Goal: Task Accomplishment & Management: Manage account settings

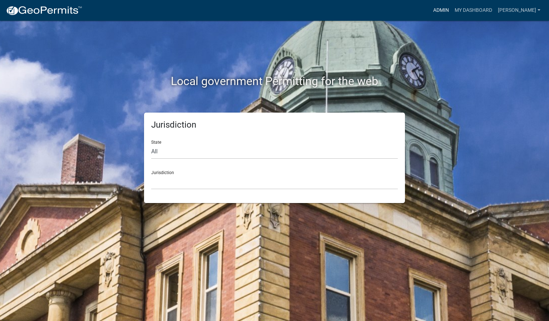
click at [451, 14] on link "Admin" at bounding box center [440, 11] width 21 height 14
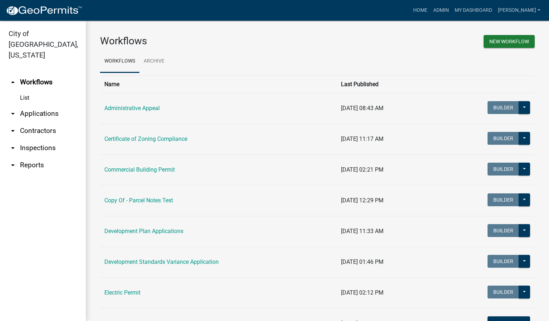
click at [45, 139] on link "arrow_drop_down Inspections" at bounding box center [43, 147] width 86 height 17
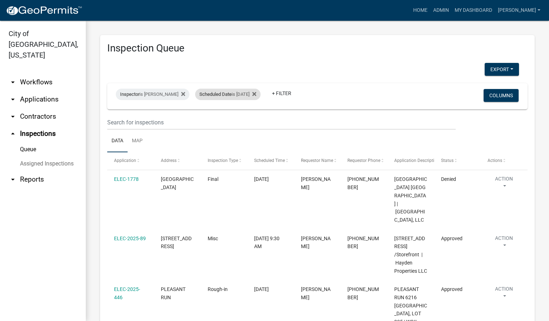
click at [248, 96] on div "Scheduled Date is [DATE]" at bounding box center [227, 94] width 65 height 11
click at [253, 121] on input "[DATE]" at bounding box center [232, 121] width 50 height 15
type input "[DATE]"
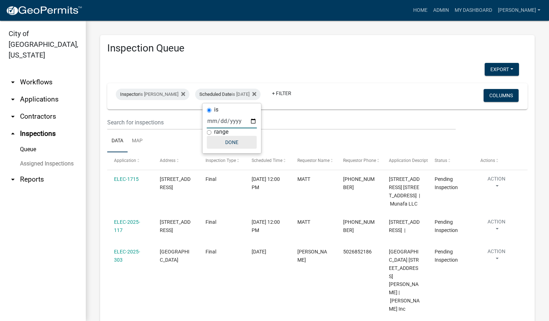
click at [236, 147] on button "Done" at bounding box center [232, 142] width 50 height 13
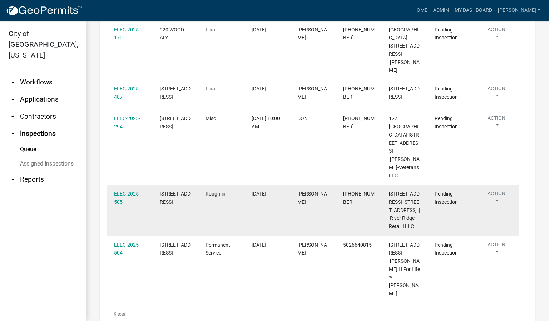
scroll to position [327, 0]
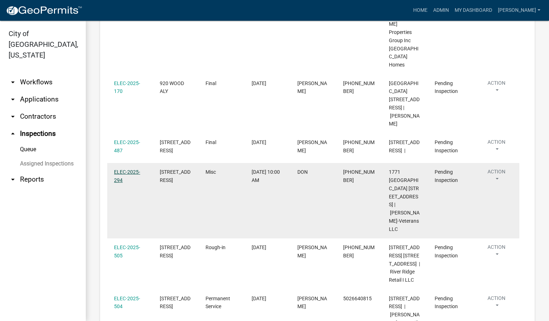
click at [126, 169] on link "ELEC-2025-294" at bounding box center [127, 176] width 26 height 14
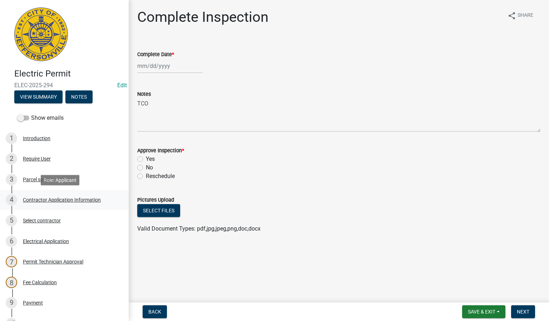
click at [69, 199] on div "Contractor Application Information" at bounding box center [62, 199] width 78 height 5
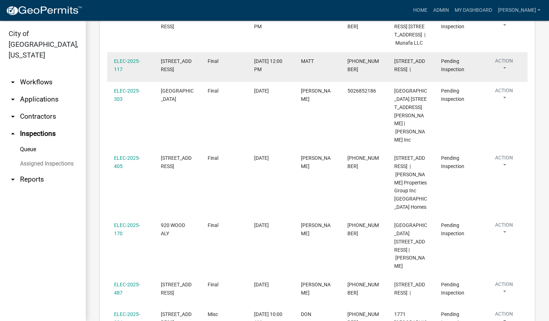
scroll to position [214, 0]
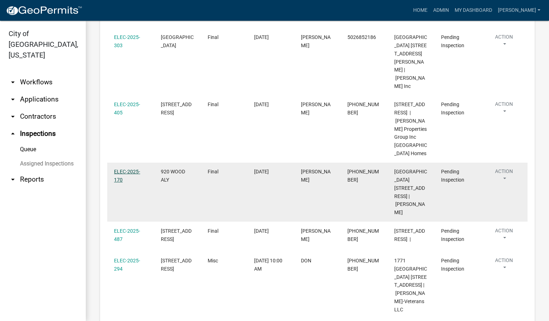
click at [128, 169] on link "ELEC-2025-170" at bounding box center [127, 176] width 26 height 14
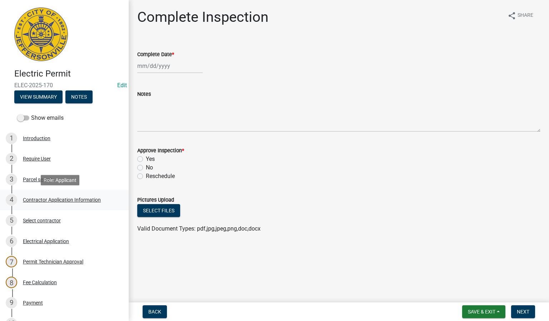
click at [85, 200] on div "Contractor Application Information" at bounding box center [62, 199] width 78 height 5
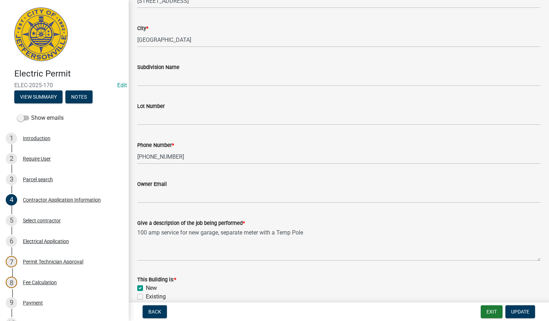
scroll to position [54, 0]
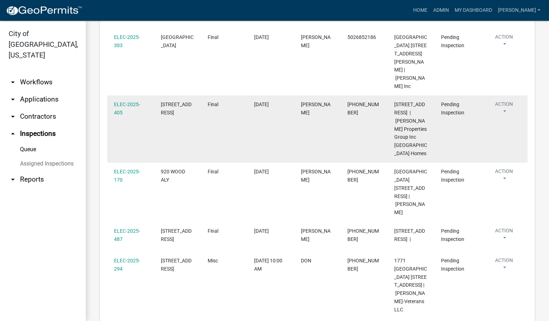
scroll to position [268, 0]
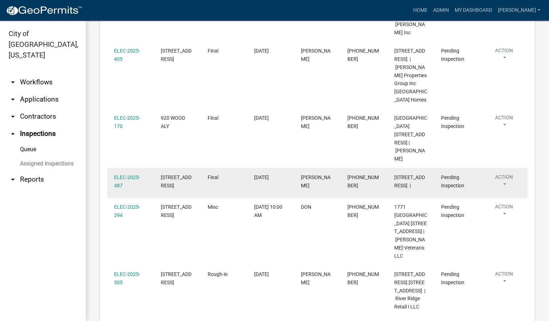
click at [131, 173] on div "ELEC-2025-487" at bounding box center [130, 181] width 33 height 16
click at [132, 174] on link "ELEC-2025-487" at bounding box center [127, 181] width 26 height 14
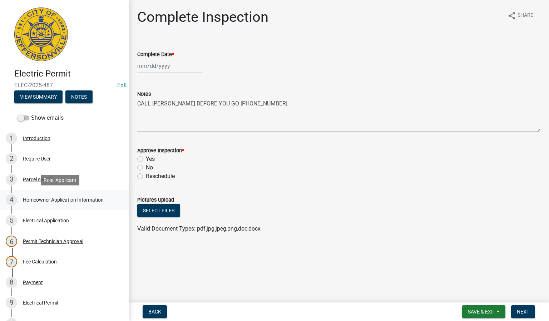
click at [86, 198] on div "Homeowner Application Information" at bounding box center [63, 199] width 81 height 5
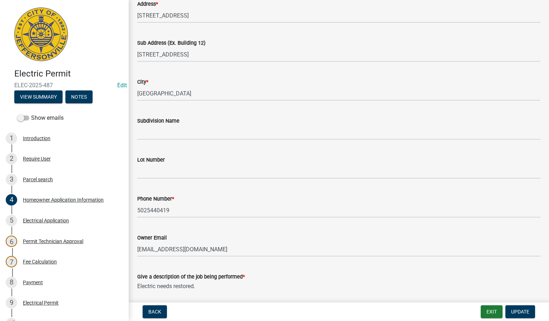
scroll to position [161, 0]
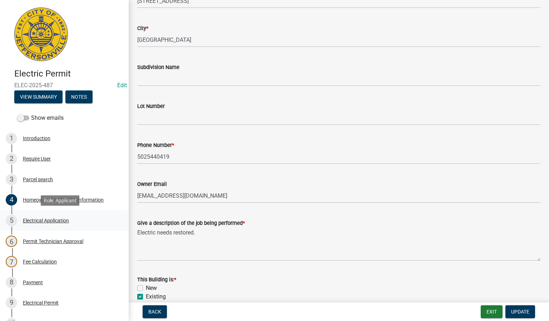
click at [65, 224] on div "5 Electrical Application" at bounding box center [61, 220] width 111 height 11
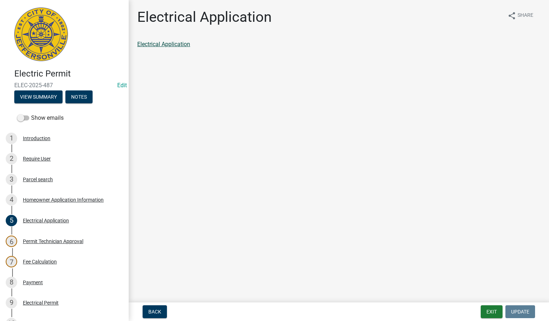
click at [156, 45] on link "Electrical Application" at bounding box center [163, 44] width 53 height 7
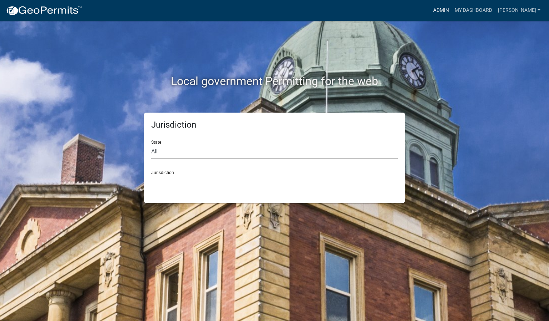
click at [451, 12] on link "Admin" at bounding box center [440, 11] width 21 height 14
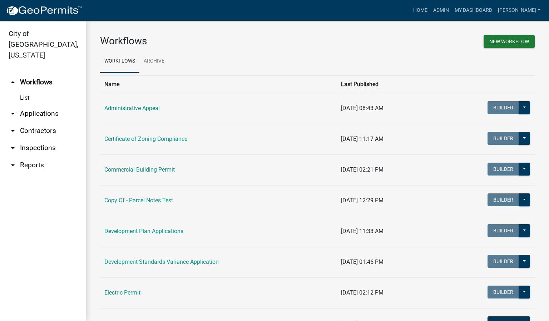
click at [39, 139] on link "arrow_drop_down Inspections" at bounding box center [43, 147] width 86 height 17
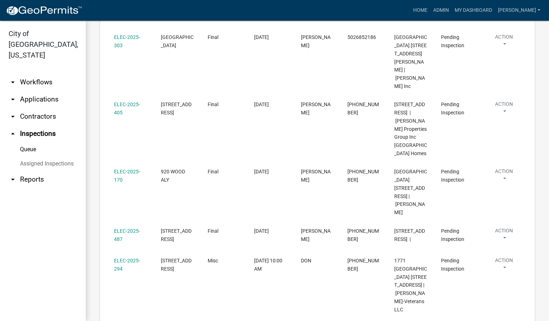
scroll to position [268, 0]
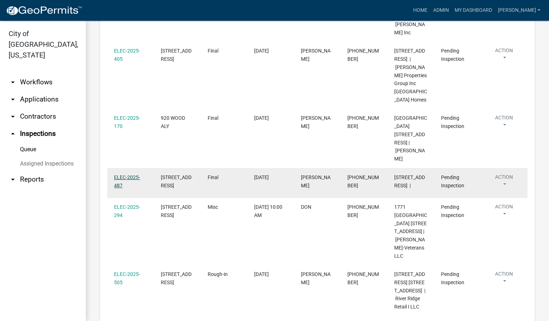
click at [129, 174] on link "ELEC-2025-487" at bounding box center [127, 181] width 26 height 14
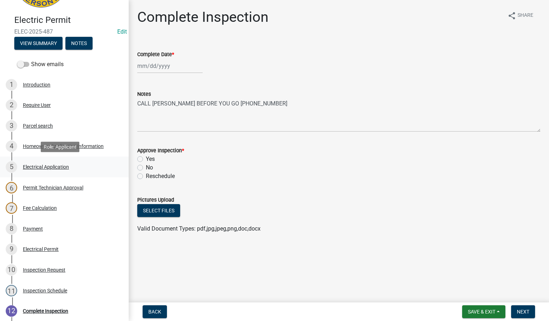
scroll to position [107, 0]
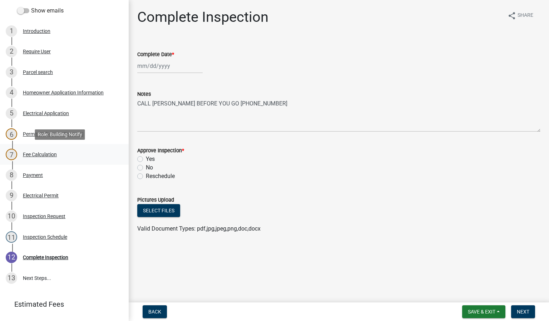
click at [37, 153] on div "Fee Calculation" at bounding box center [40, 154] width 34 height 5
